Goal: Find specific page/section

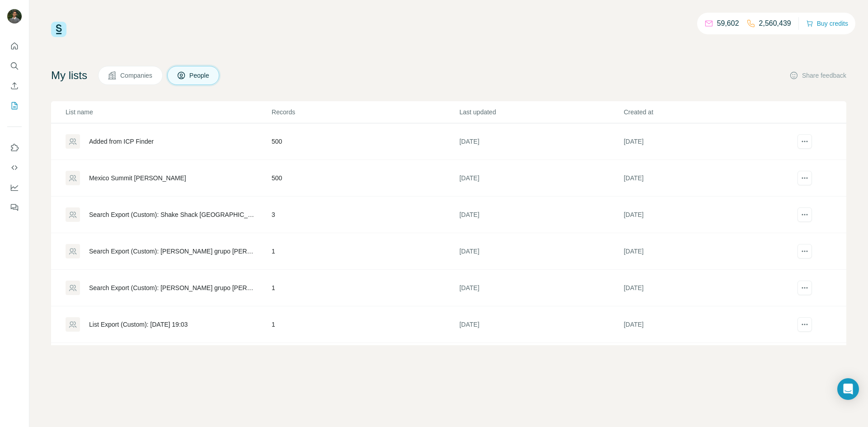
click at [62, 32] on img at bounding box center [58, 29] width 15 height 15
click at [18, 69] on icon "Search" at bounding box center [16, 68] width 3 height 3
click at [12, 63] on icon "Search" at bounding box center [14, 65] width 9 height 9
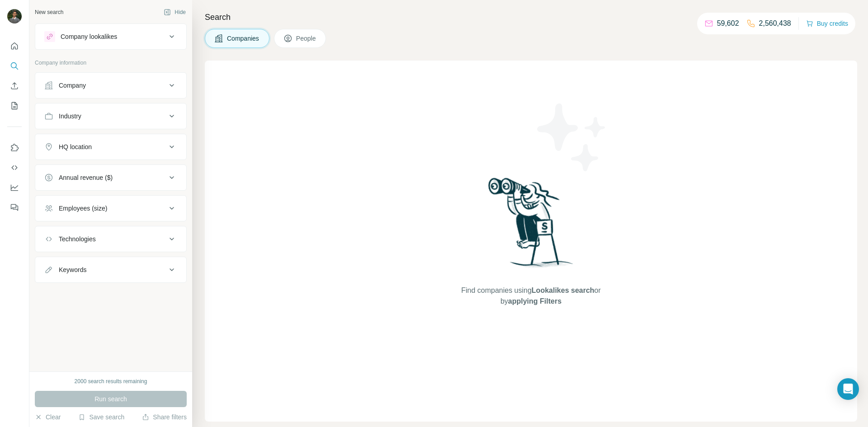
click at [174, 83] on icon at bounding box center [171, 85] width 11 height 11
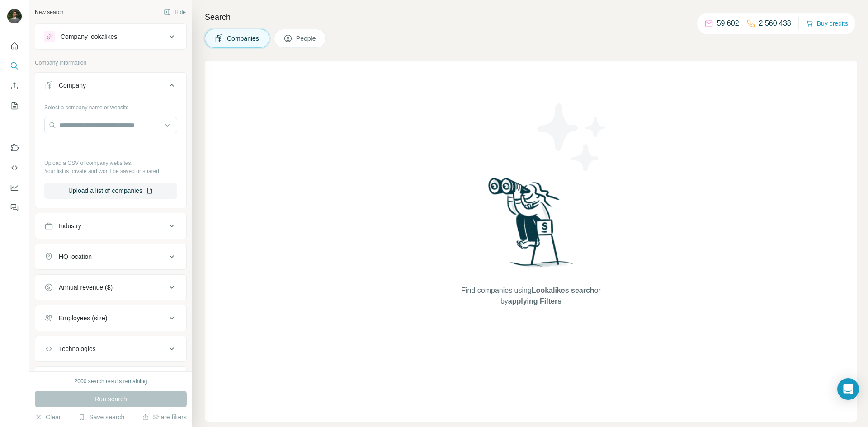
click at [174, 85] on icon at bounding box center [171, 85] width 11 height 11
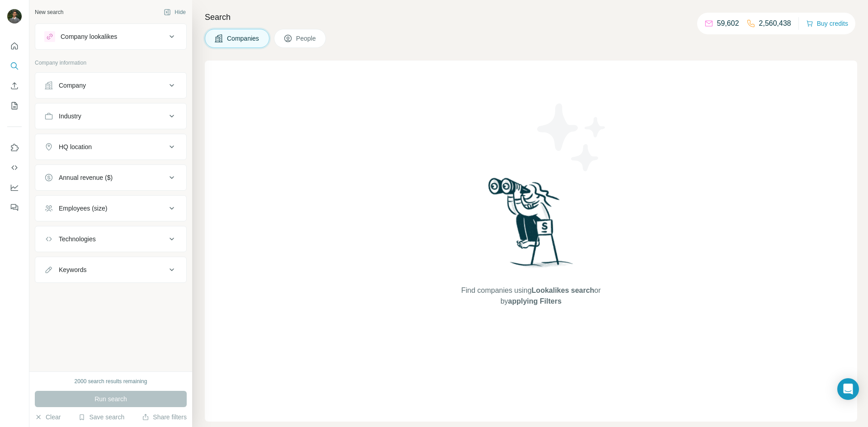
click at [174, 85] on icon at bounding box center [171, 85] width 11 height 11
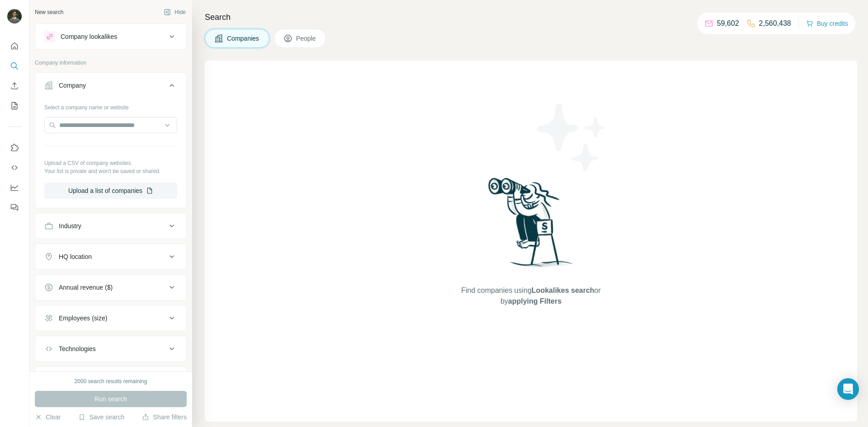
click at [174, 85] on icon at bounding box center [171, 85] width 11 height 11
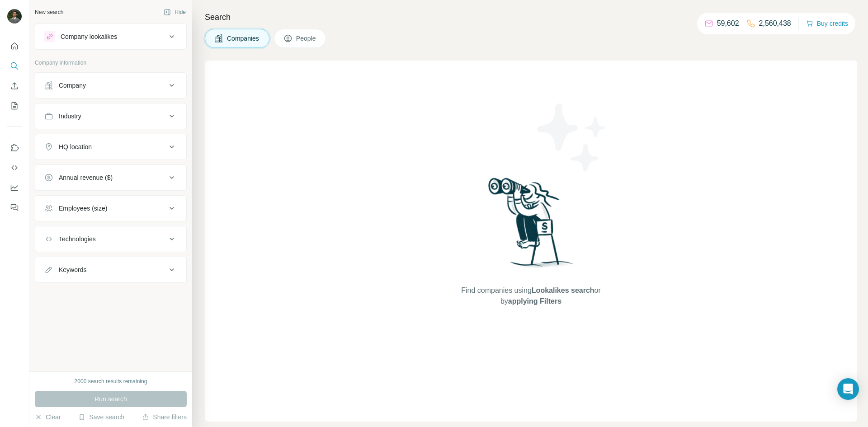
click at [166, 111] on icon at bounding box center [171, 116] width 11 height 11
click at [166, 118] on icon at bounding box center [171, 116] width 11 height 11
click at [158, 30] on button "Company lookalikes" at bounding box center [110, 37] width 151 height 22
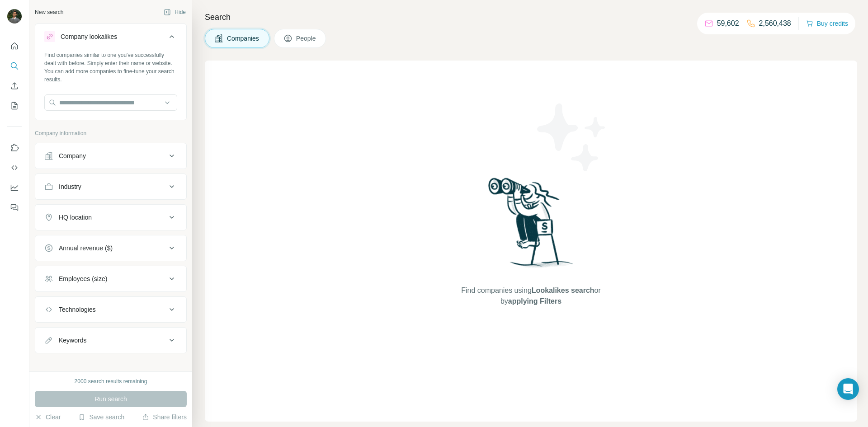
click at [158, 30] on button "Company lookalikes" at bounding box center [110, 38] width 151 height 25
